Goal: Transaction & Acquisition: Purchase product/service

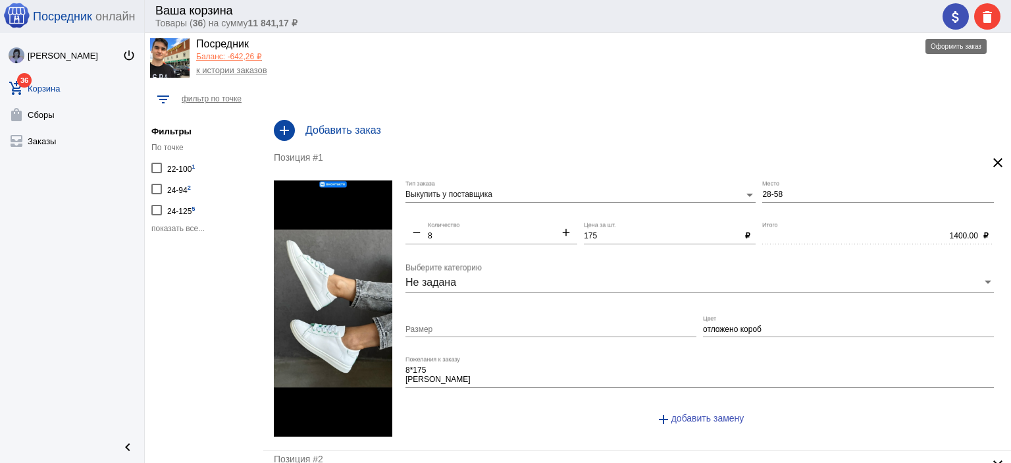
click at [944, 22] on button "attach_money" at bounding box center [956, 16] width 26 height 26
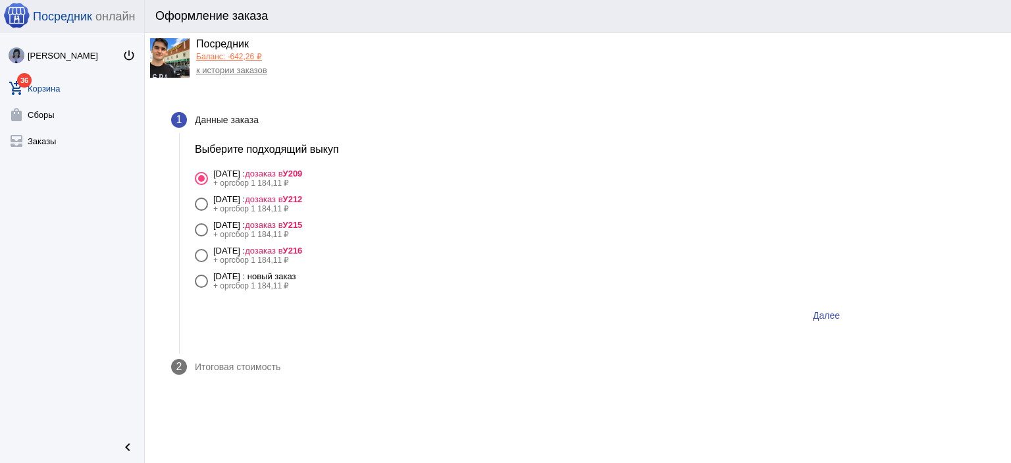
click at [296, 277] on div "[DATE] : новый заказ" at bounding box center [254, 276] width 83 height 10
click at [201, 288] on input "[DATE] : новый заказ + оргсбор 1 184,11 ₽" at bounding box center [201, 288] width 1 height 1
radio input "true"
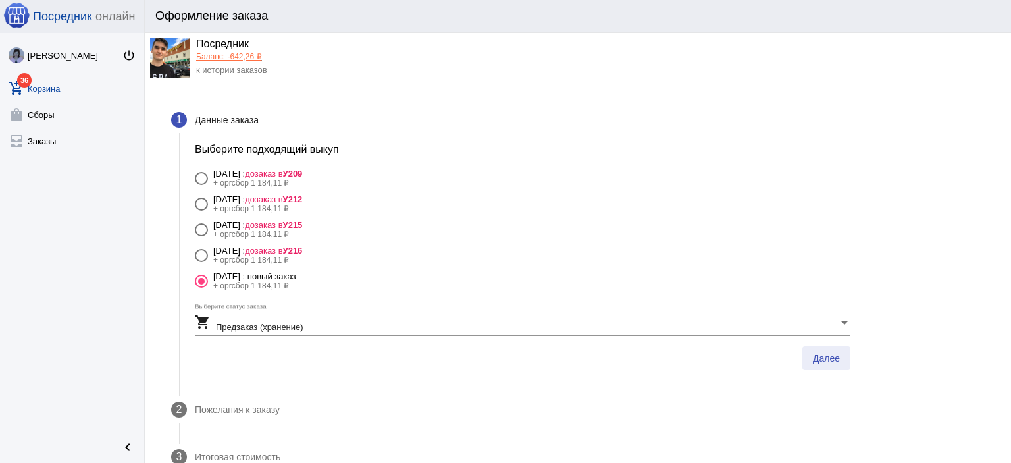
click at [814, 362] on span "Далее" at bounding box center [826, 358] width 27 height 11
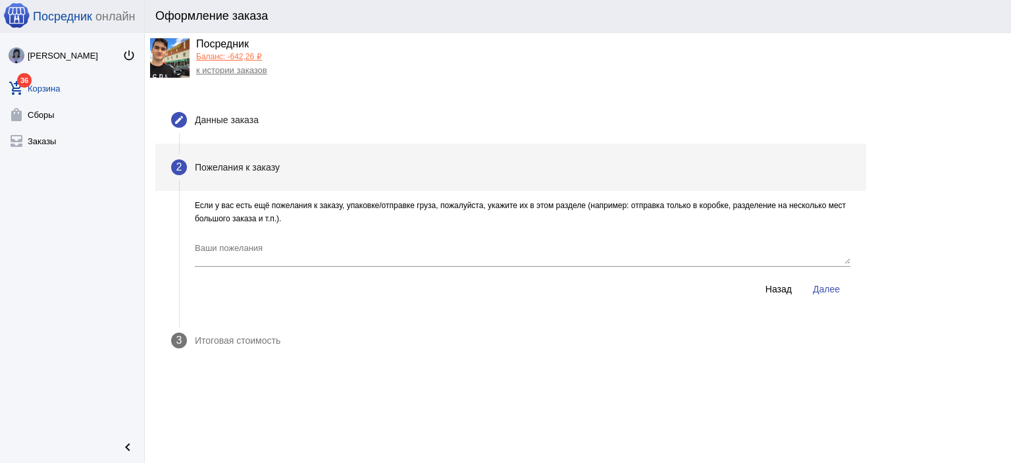
click at [845, 287] on button "Далее" at bounding box center [827, 289] width 48 height 24
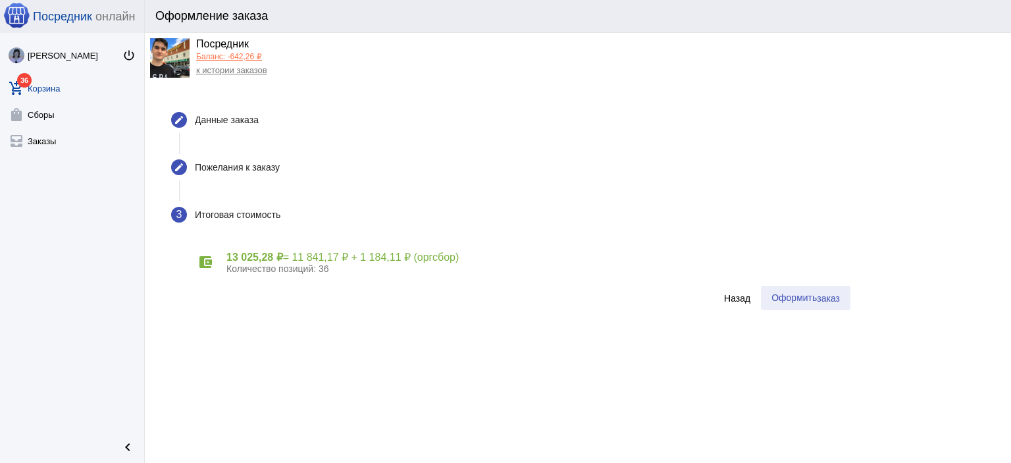
click at [821, 292] on button "Оформить заказ" at bounding box center [806, 298] width 90 height 24
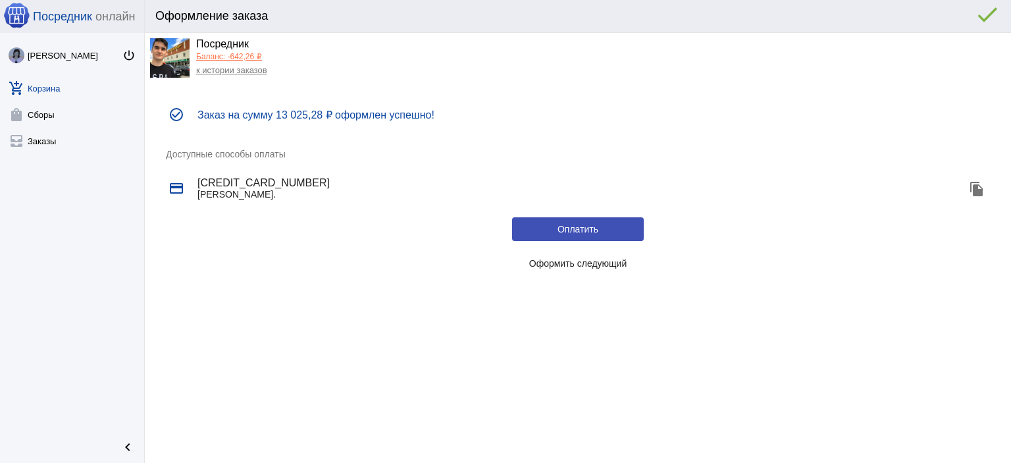
click at [600, 268] on span "Оформить следующий" at bounding box center [578, 263] width 98 height 11
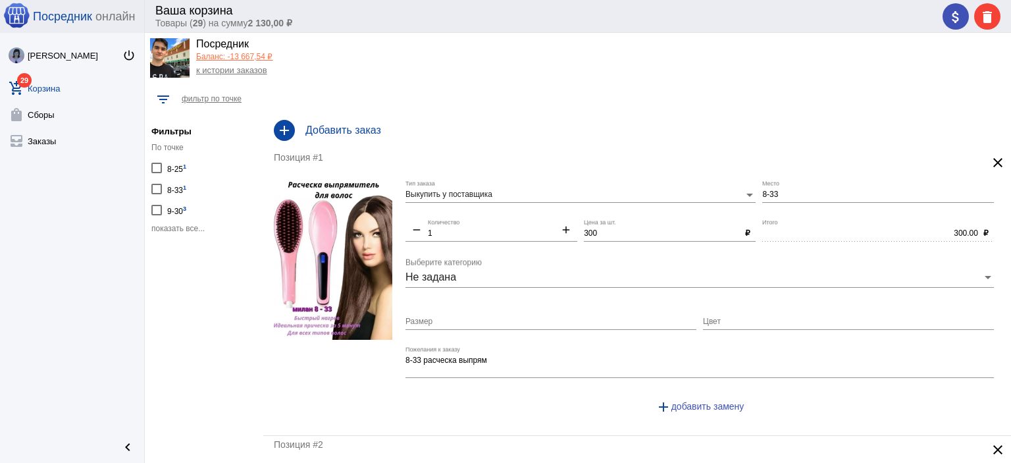
click at [195, 224] on span "показать все..." at bounding box center [177, 228] width 53 height 9
click at [959, 20] on mat-icon "attach_money" at bounding box center [956, 17] width 16 height 16
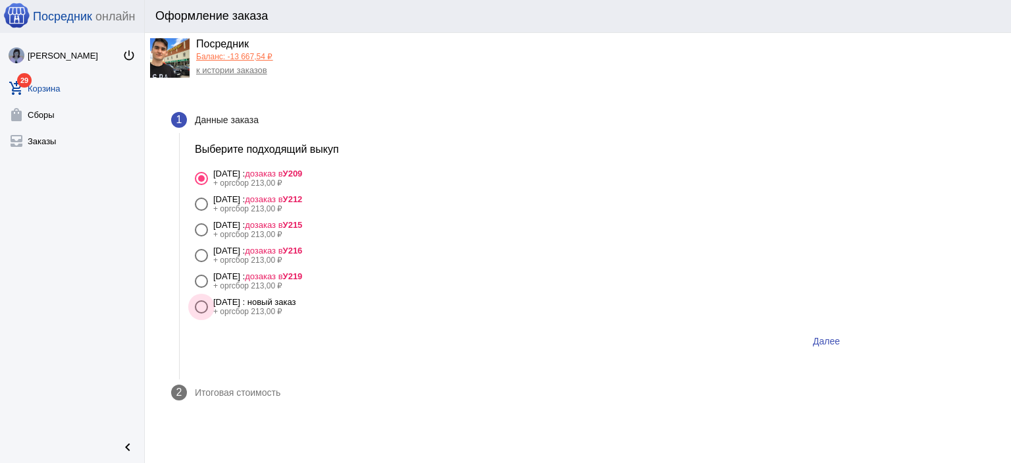
click at [243, 303] on div "[DATE] : новый заказ" at bounding box center [254, 302] width 83 height 10
click at [201, 313] on input "25 сентября Четверг : новый заказ + оргсбор 213,00 ₽" at bounding box center [201, 313] width 1 height 1
radio input "true"
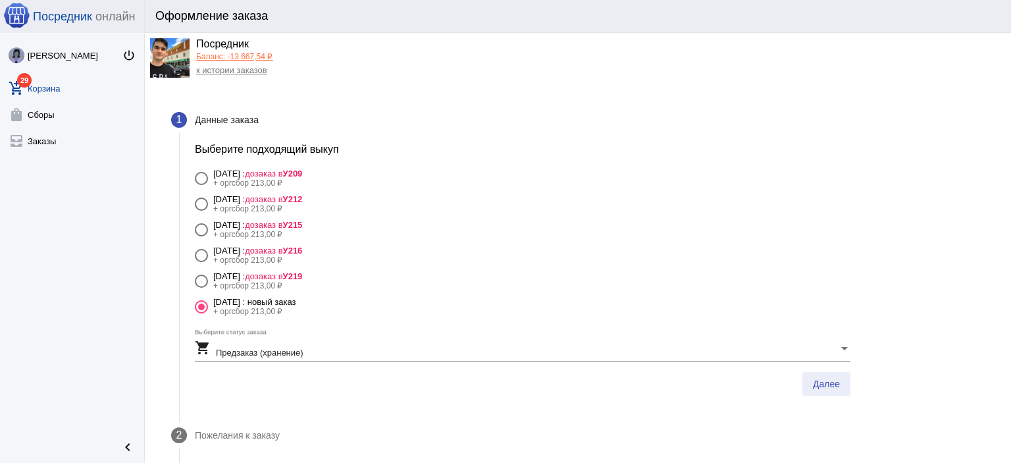
click at [819, 383] on span "Далее" at bounding box center [826, 384] width 27 height 11
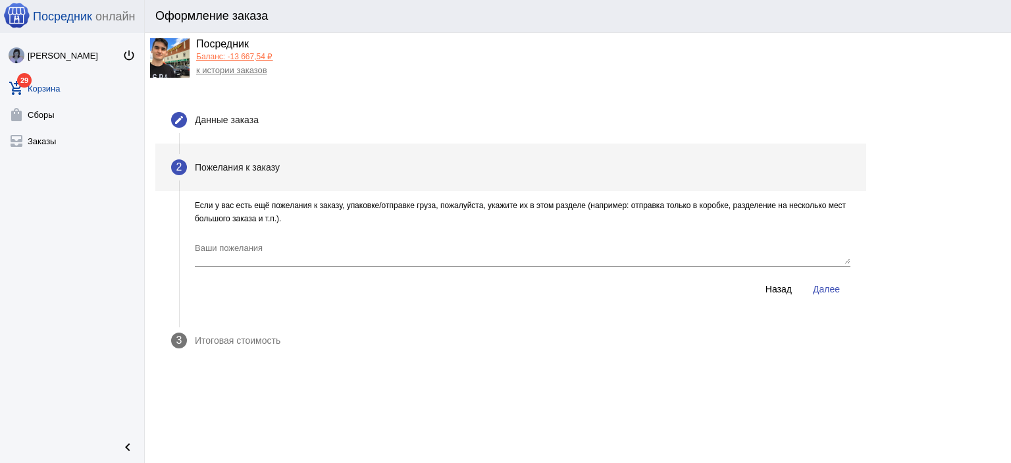
click at [839, 294] on button "Далее" at bounding box center [827, 289] width 48 height 24
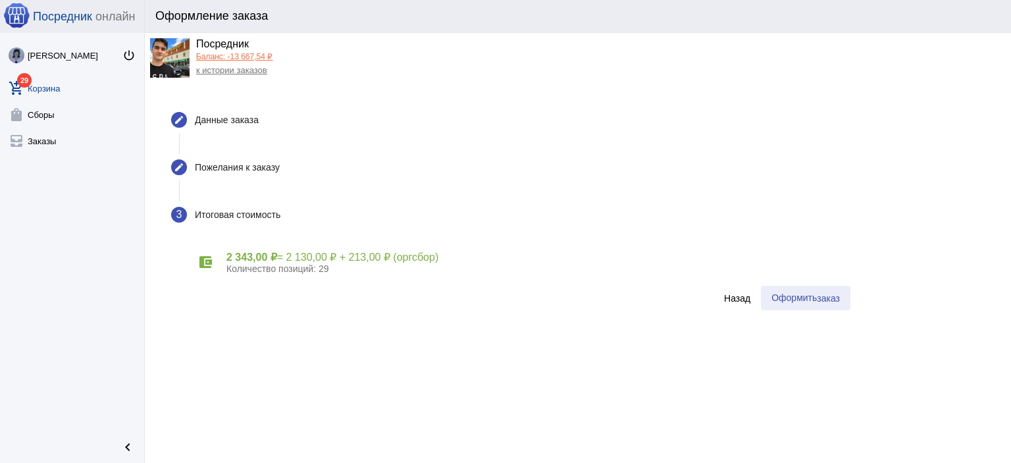
click at [837, 295] on span "заказ" at bounding box center [828, 298] width 23 height 11
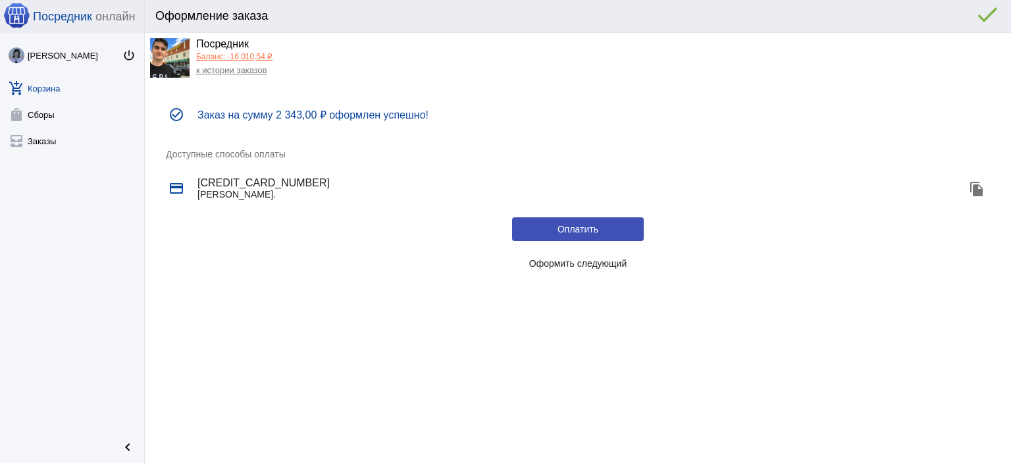
click at [579, 269] on button "Оформить следующий" at bounding box center [578, 263] width 132 height 24
